Goal: Information Seeking & Learning: Understand process/instructions

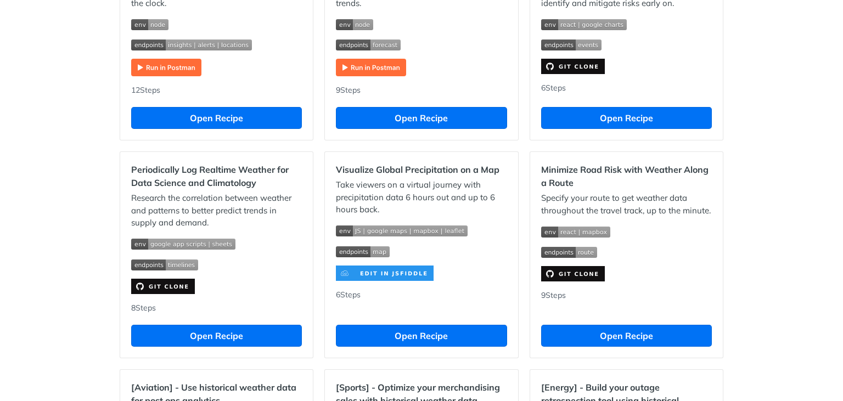
scroll to position [593, 0]
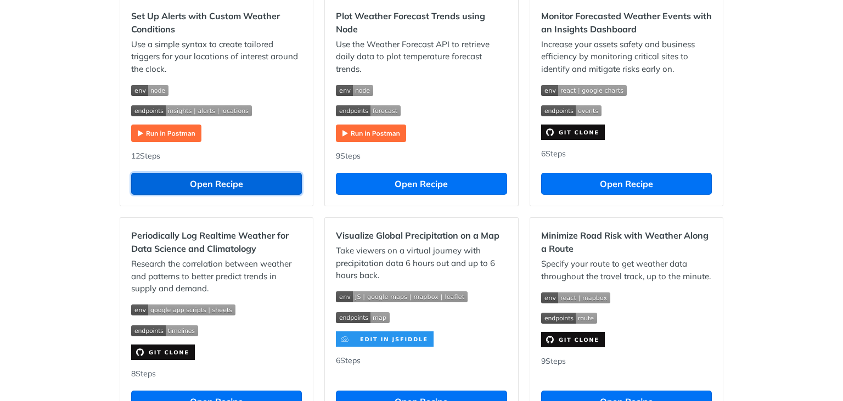
click at [208, 187] on button "Open Recipe" at bounding box center [216, 184] width 171 height 22
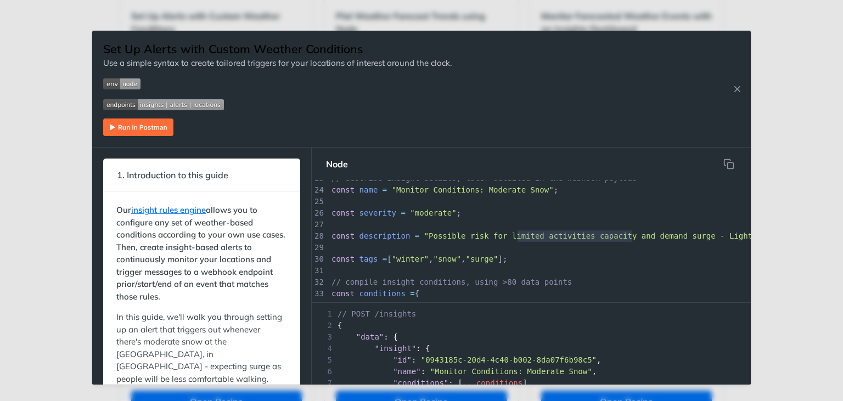
scroll to position [0, 125]
type textarea "ed activities capacity and demand surge - Light Snow";"
drag, startPoint x: 525, startPoint y: 234, endPoint x: 697, endPoint y: 245, distance: 172.8
click at [697, 245] on div "1 import fetch from "node-fetch" ; 2 ​ 3 //Set Up Alerts with Custom Weather Co…" at bounding box center [540, 178] width 422 height 519
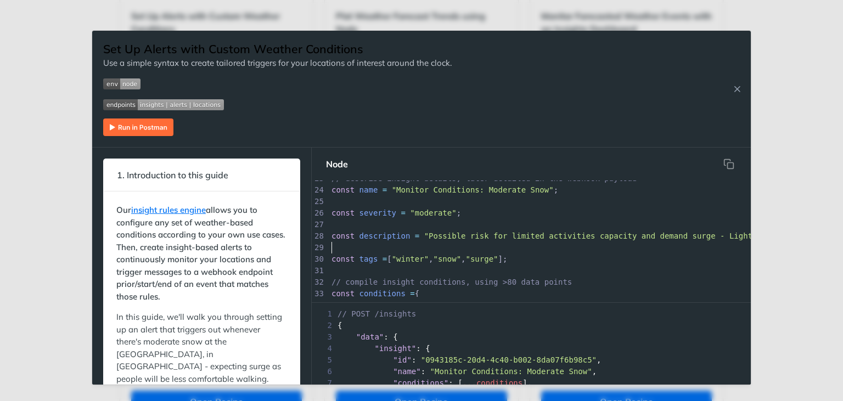
click at [651, 252] on pre "​" at bounding box center [540, 248] width 422 height 12
type textarea "nd surge - Light Snow";"
drag, startPoint x: 650, startPoint y: 240, endPoint x: 774, endPoint y: 238, distance: 124.7
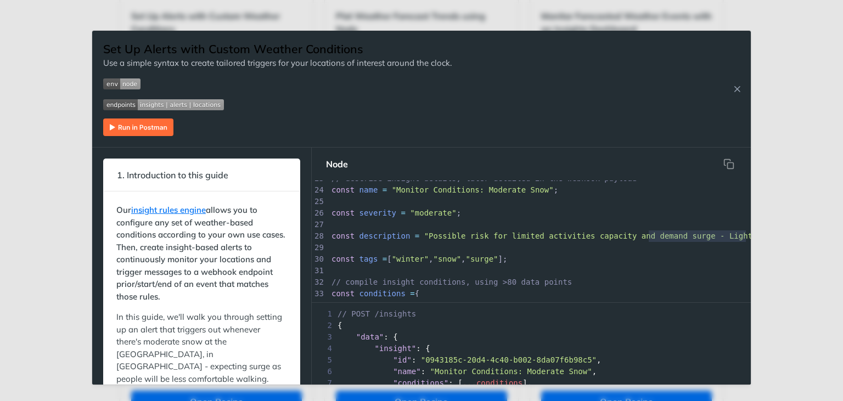
click at [774, 238] on div "Set Up Alerts with Custom Weather Conditions Use a simple syntax to create tail…" at bounding box center [421, 200] width 843 height 401
type textarea "Possible risk for limited activities capacity and"
drag, startPoint x: 420, startPoint y: 236, endPoint x: 633, endPoint y: 235, distance: 213.1
click at [633, 235] on span ""Possible risk for limited activities capacity and demand surge - Light Snow"" at bounding box center [602, 236] width 356 height 9
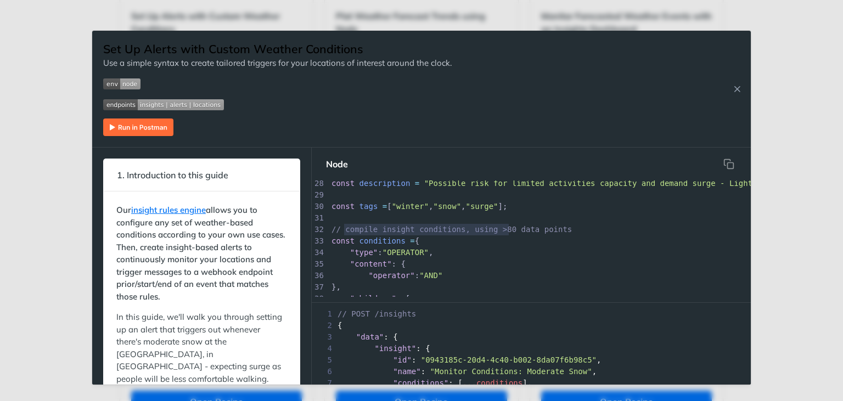
type textarea "compile insight conditions, using >80 da"
click at [513, 230] on div "x main (); 1 import fetch from "node-fetch" ; 2 ​ 3 //Set Up Alerts with Custom…" at bounding box center [540, 126] width 422 height 519
click at [520, 231] on span "// compile insight conditions, using >80 data points" at bounding box center [452, 229] width 241 height 9
click at [480, 236] on pre "// compile insight conditions, using >80 data points" at bounding box center [540, 230] width 422 height 12
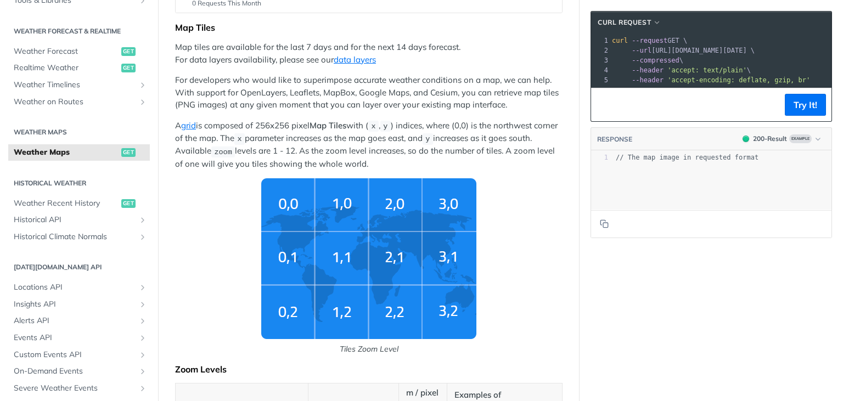
scroll to position [132, 0]
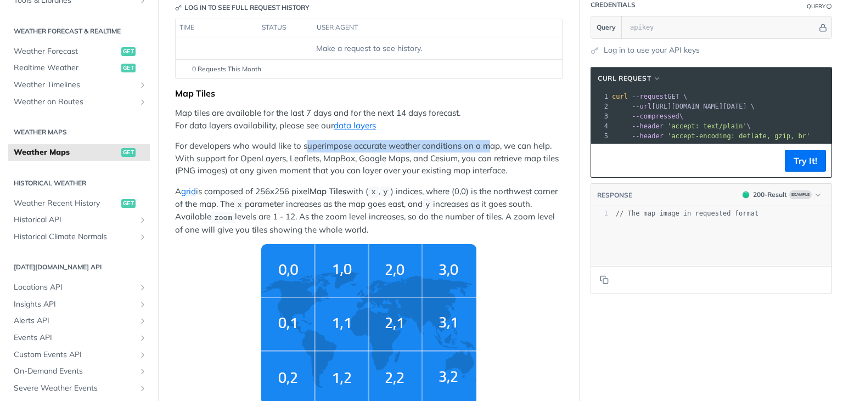
drag, startPoint x: 304, startPoint y: 146, endPoint x: 485, endPoint y: 145, distance: 181.2
click at [485, 145] on p "For developers who would like to superimpose accurate weather conditions on a m…" at bounding box center [369, 158] width 388 height 37
drag, startPoint x: 261, startPoint y: 155, endPoint x: 323, endPoint y: 159, distance: 62.2
click at [321, 159] on p "For developers who would like to superimpose accurate weather conditions on a m…" at bounding box center [369, 158] width 388 height 37
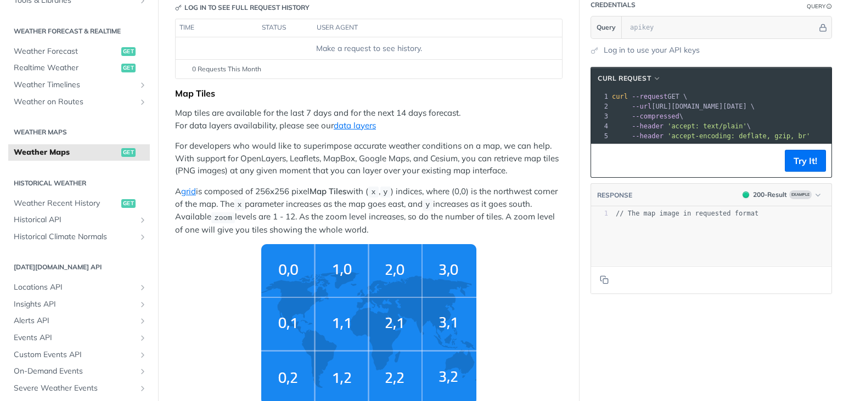
click at [333, 160] on p "For developers who would like to superimpose accurate weather conditions on a m…" at bounding box center [369, 158] width 388 height 37
drag, startPoint x: 368, startPoint y: 161, endPoint x: 415, endPoint y: 161, distance: 47.2
click at [415, 161] on p "For developers who would like to superimpose accurate weather conditions on a m…" at bounding box center [369, 158] width 388 height 37
click at [427, 162] on p "For developers who would like to superimpose accurate weather conditions on a m…" at bounding box center [369, 158] width 388 height 37
drag, startPoint x: 231, startPoint y: 169, endPoint x: 353, endPoint y: 171, distance: 121.9
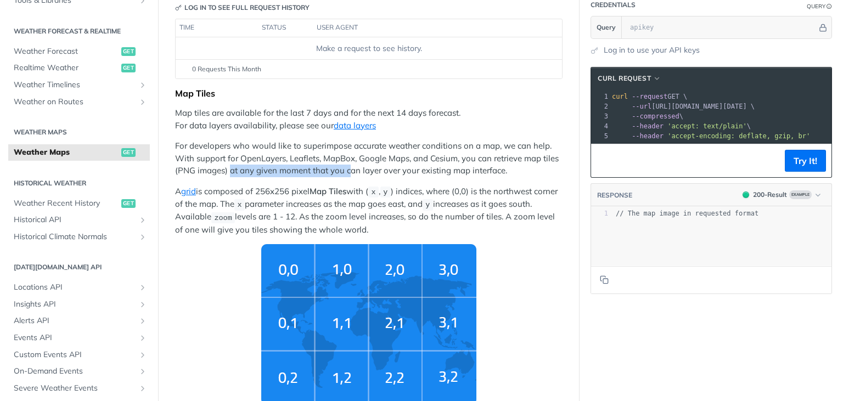
click at [353, 171] on p "For developers who would like to superimpose accurate weather conditions on a m…" at bounding box center [369, 158] width 388 height 37
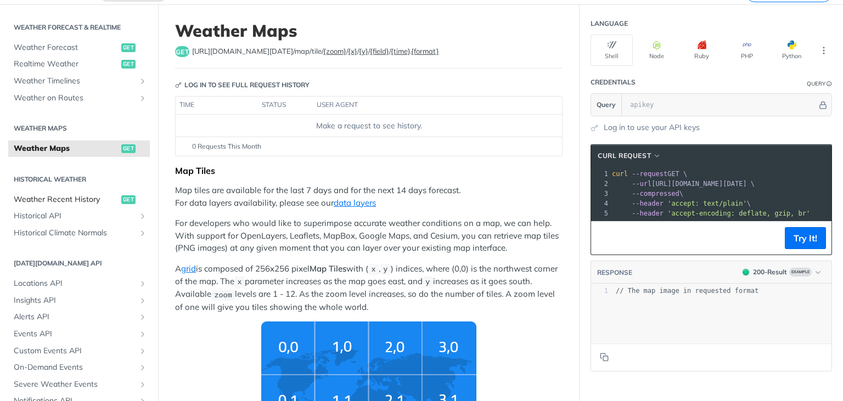
scroll to position [231, 0]
